Goal: Task Accomplishment & Management: Manage account settings

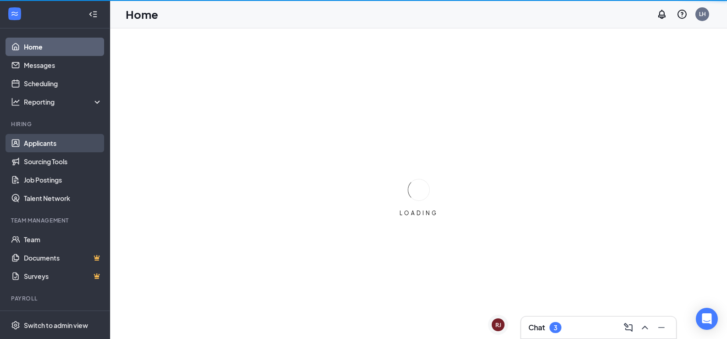
click at [42, 141] on link "Applicants" at bounding box center [63, 143] width 78 height 18
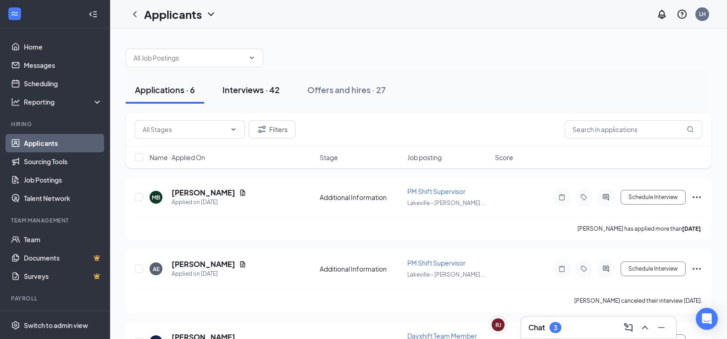
click at [244, 88] on div "Interviews · 42" at bounding box center [250, 89] width 57 height 11
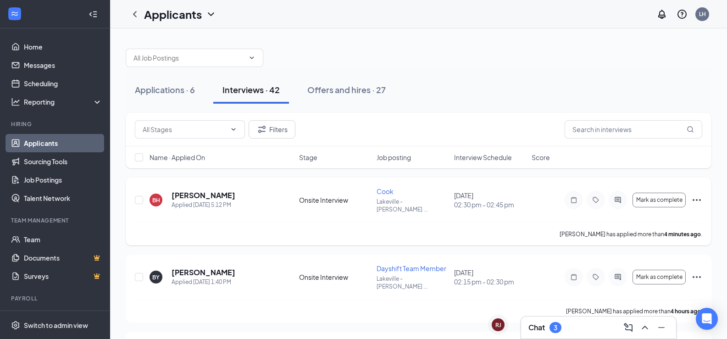
click at [250, 203] on div "BH [PERSON_NAME] Applied [DATE] 5:12 PM" at bounding box center [221, 199] width 144 height 19
click at [383, 190] on span "Cook" at bounding box center [384, 191] width 17 height 8
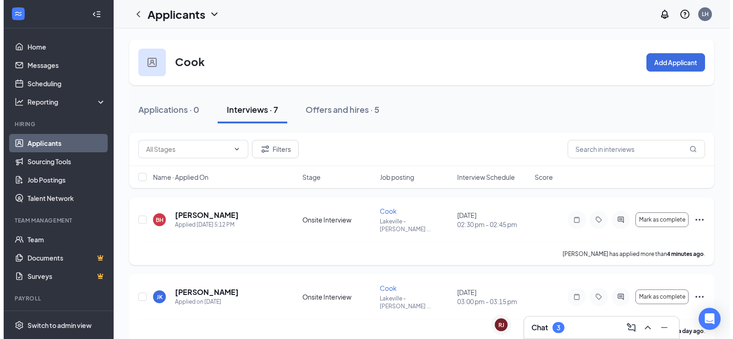
scroll to position [46, 0]
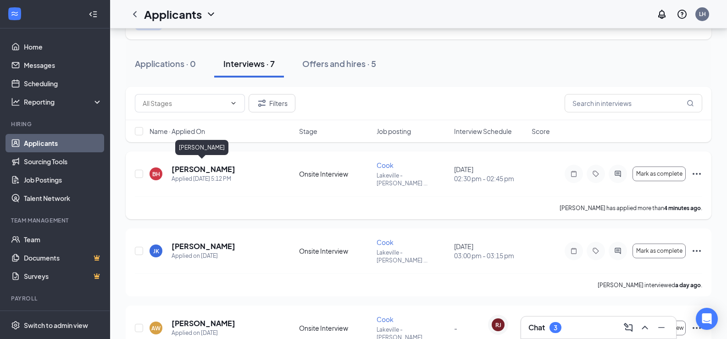
click at [223, 169] on h5 "[PERSON_NAME]" at bounding box center [203, 169] width 64 height 10
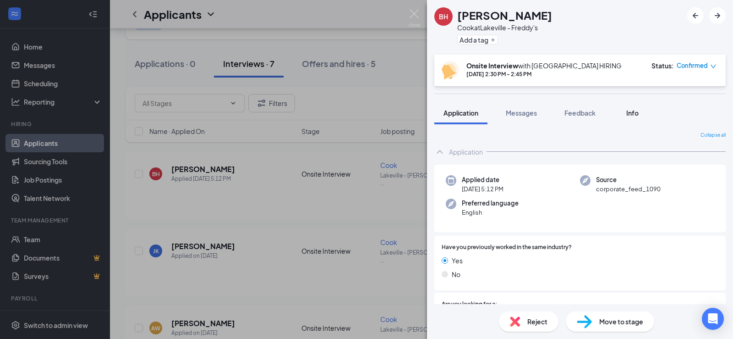
click at [638, 116] on span "Info" at bounding box center [633, 113] width 12 height 8
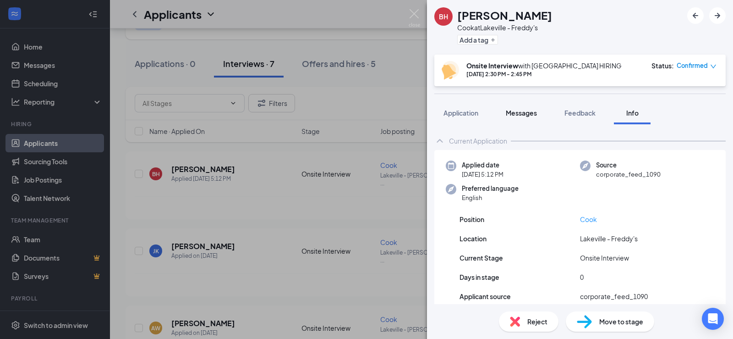
click at [520, 116] on span "Messages" at bounding box center [521, 113] width 31 height 8
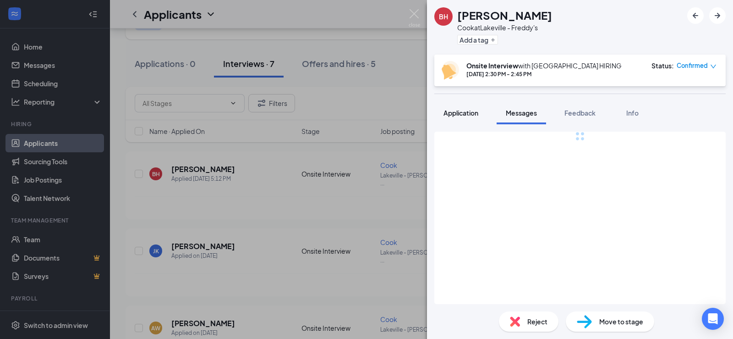
click at [464, 118] on button "Application" at bounding box center [461, 112] width 53 height 23
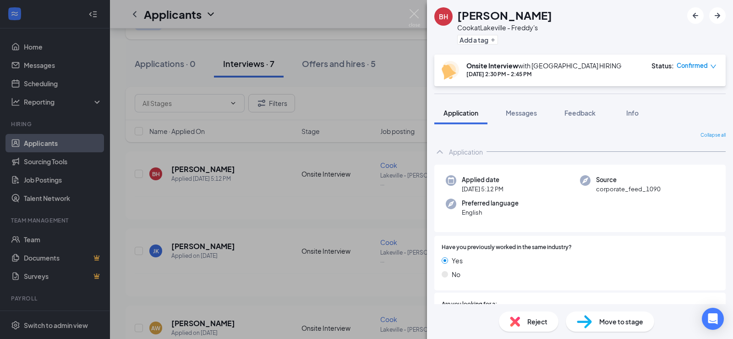
click at [126, 169] on div "BH [PERSON_NAME] at [GEOGRAPHIC_DATA] - Freddy's Add a tag Onsite Interview wit…" at bounding box center [366, 169] width 733 height 339
